Goal: Information Seeking & Learning: Learn about a topic

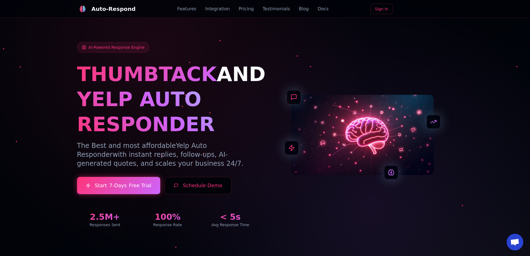
click at [300, 10] on link "Blog" at bounding box center [304, 9] width 10 height 7
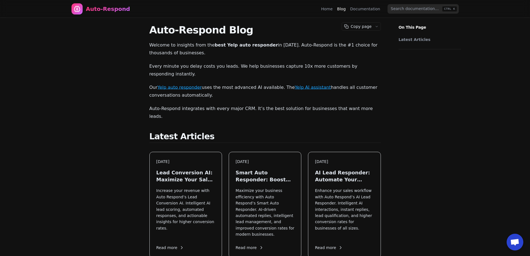
click at [185, 167] on div "[DATE] Lead Conversion AI: Maximize Your Sales in [DATE] Increase your revenue …" at bounding box center [186, 205] width 72 height 106
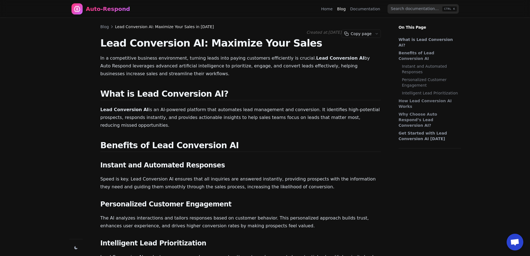
scroll to position [431, 0]
click at [105, 27] on link "Blog" at bounding box center [104, 27] width 9 height 6
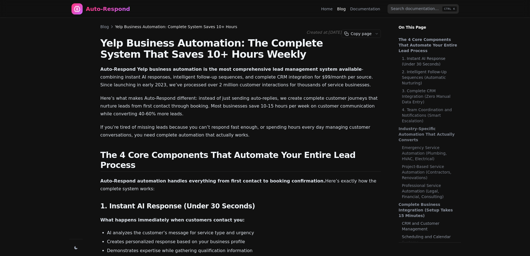
scroll to position [1051, 0]
